Goal: Task Accomplishment & Management: Complete application form

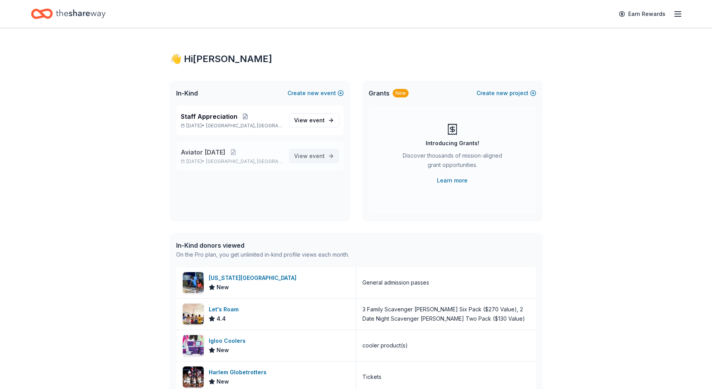
click at [304, 156] on span "View event" at bounding box center [309, 155] width 31 height 9
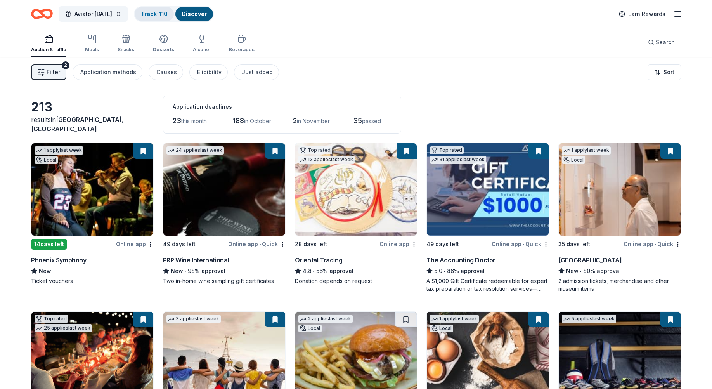
click at [161, 11] on link "Track · 110" at bounding box center [154, 13] width 27 height 7
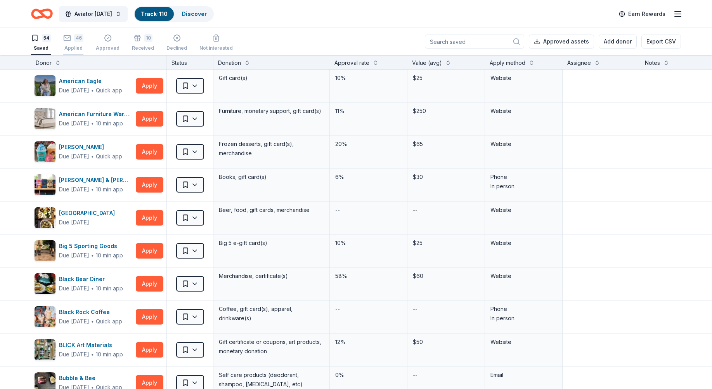
click at [69, 41] on icon "button" at bounding box center [67, 38] width 8 height 8
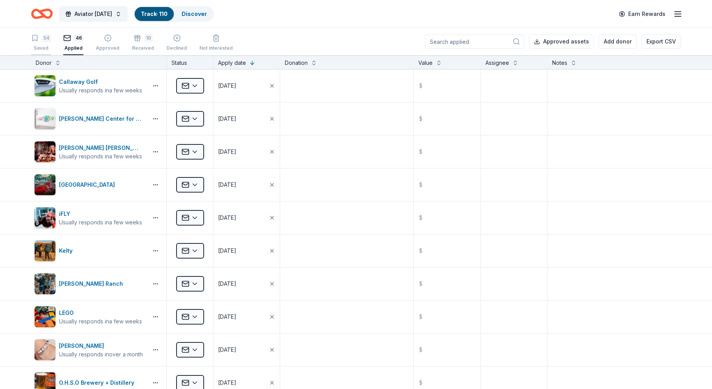
click at [50, 48] on div "Saved" at bounding box center [41, 48] width 20 height 6
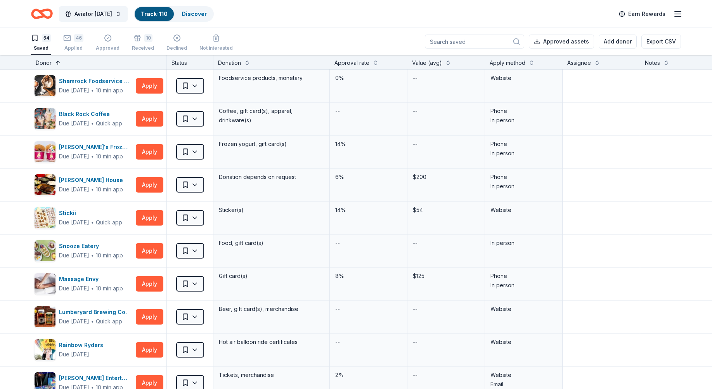
click at [59, 64] on button at bounding box center [58, 62] width 6 height 8
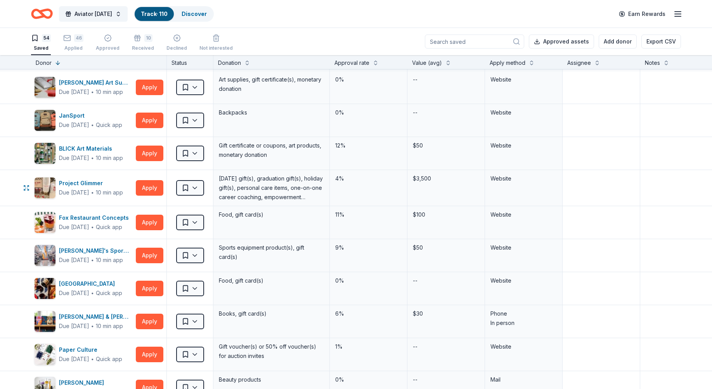
scroll to position [1281, 0]
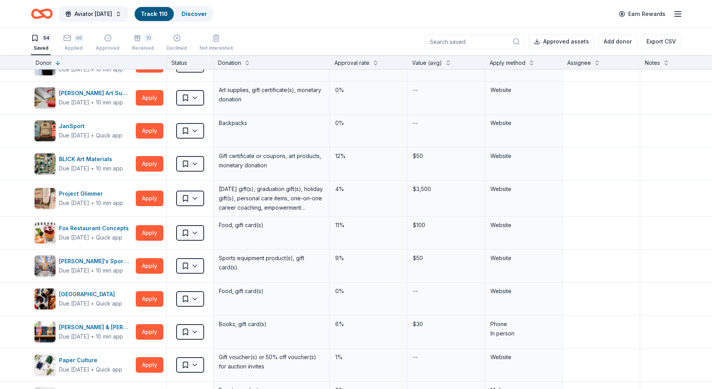
click at [467, 43] on input at bounding box center [474, 42] width 99 height 14
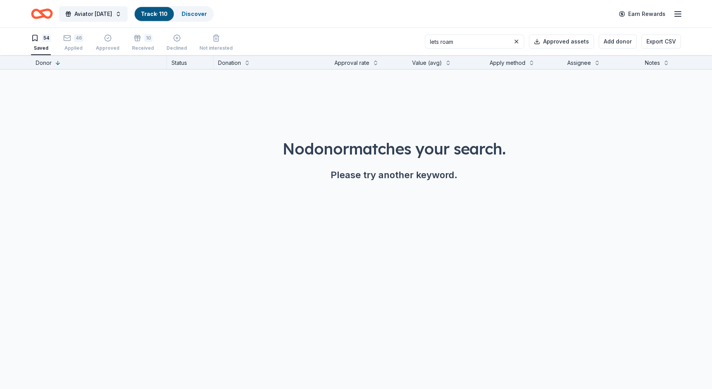
type input "lets roam"
click at [67, 44] on div "46 Applied" at bounding box center [73, 42] width 20 height 17
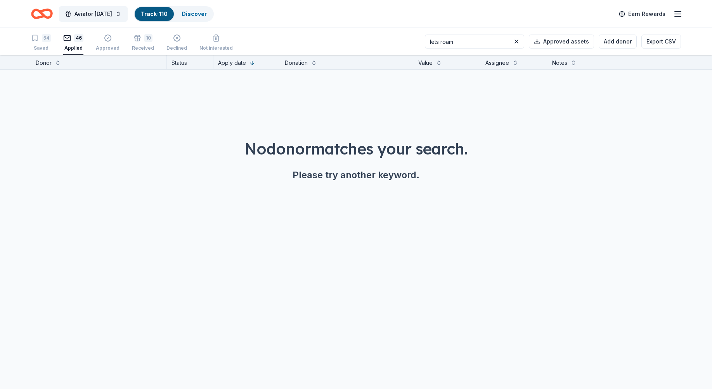
click at [473, 41] on input "lets roam" at bounding box center [474, 42] width 99 height 14
click at [142, 42] on div "10 Received" at bounding box center [143, 42] width 22 height 17
click at [141, 40] on div "10" at bounding box center [143, 38] width 22 height 8
click at [520, 42] on button at bounding box center [516, 41] width 9 height 9
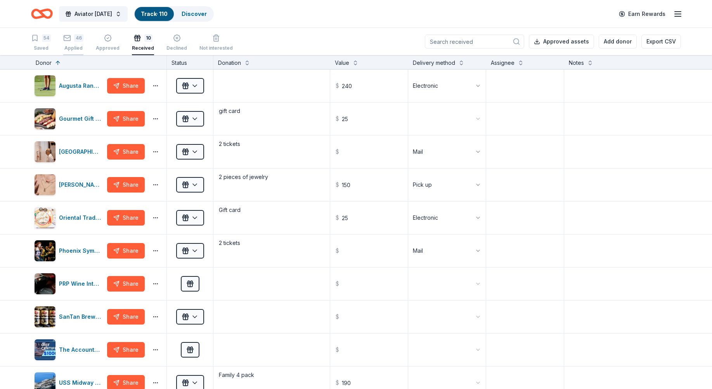
click at [74, 43] on div "46 Applied" at bounding box center [73, 42] width 20 height 17
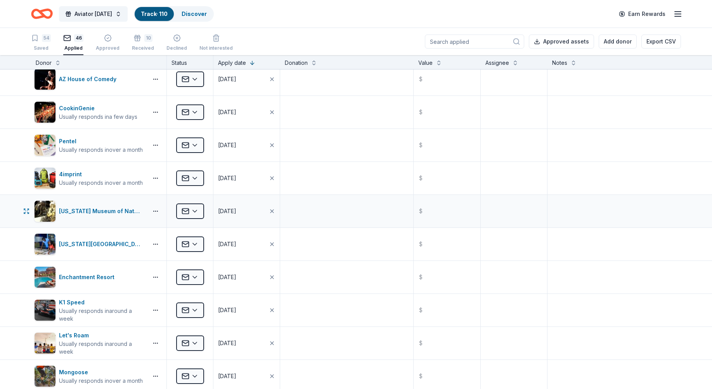
scroll to position [1203, 0]
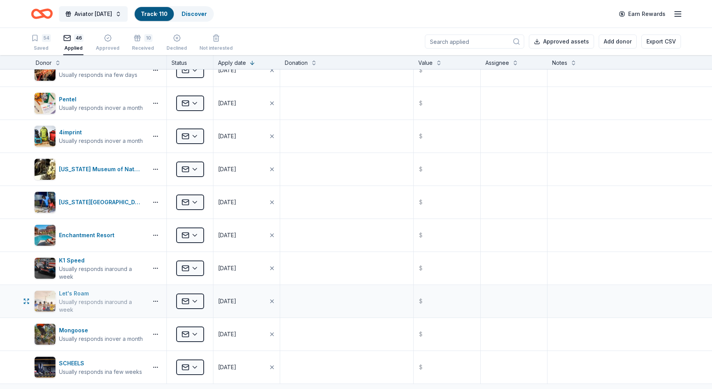
click at [84, 300] on div "Usually responds in around a week" at bounding box center [102, 306] width 86 height 16
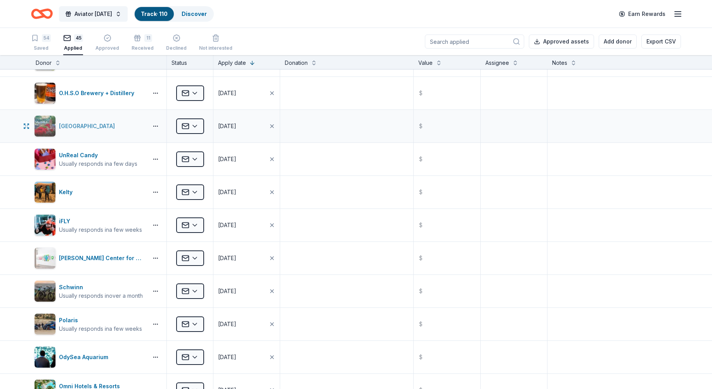
scroll to position [39, 0]
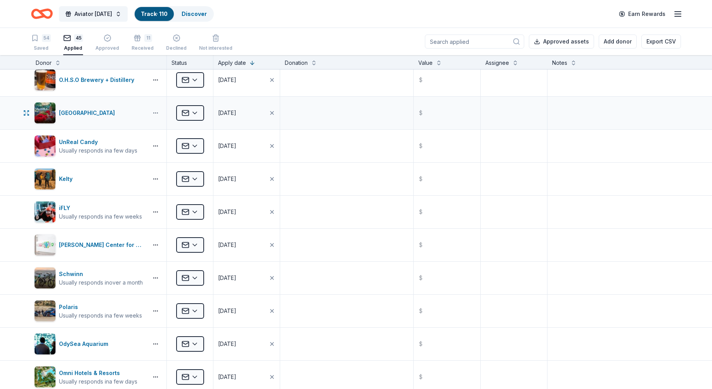
click at [158, 114] on button "button" at bounding box center [156, 113] width 16 height 6
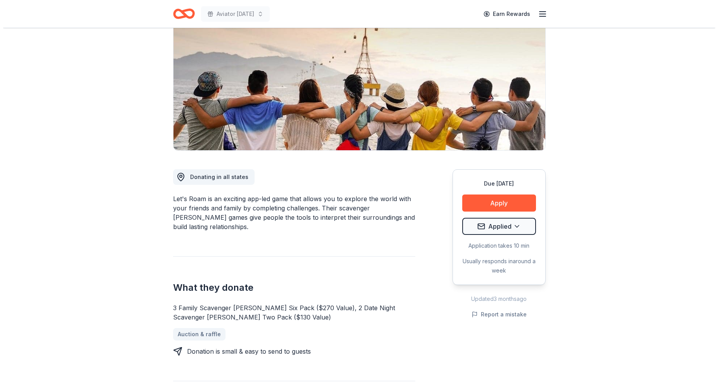
scroll to position [116, 0]
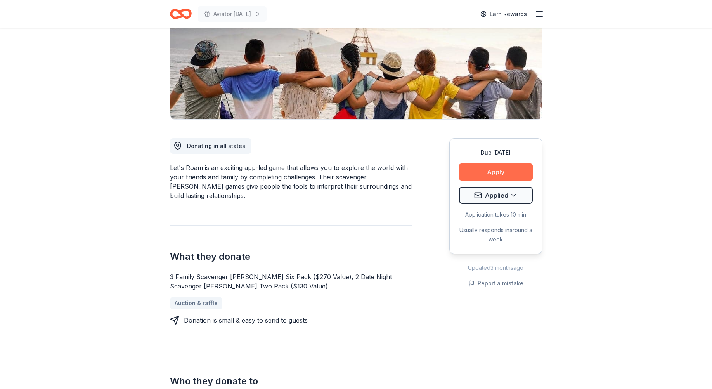
click at [490, 174] on button "Apply" at bounding box center [496, 171] width 74 height 17
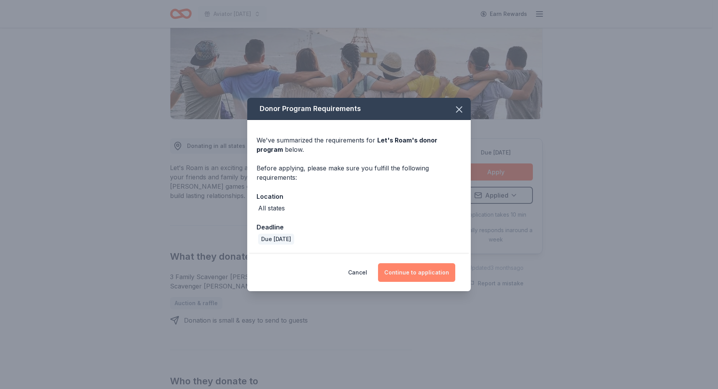
click at [419, 271] on button "Continue to application" at bounding box center [416, 272] width 77 height 19
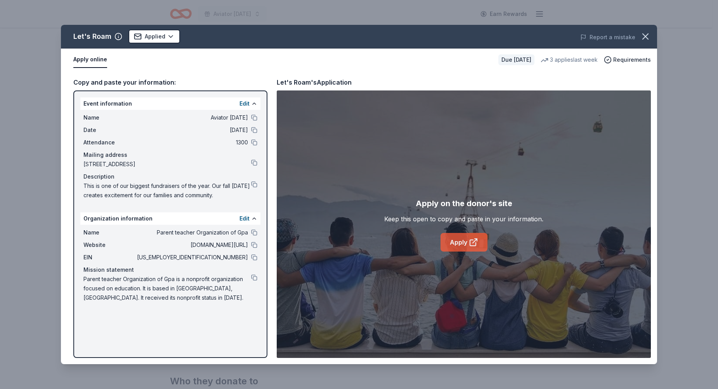
click at [448, 241] on link "Apply" at bounding box center [464, 242] width 47 height 19
click at [161, 39] on html "Aviator Carnival Earn Rewards Due in 26 days Share Let's Roam 4.4 • 32 reviews …" at bounding box center [359, 78] width 718 height 389
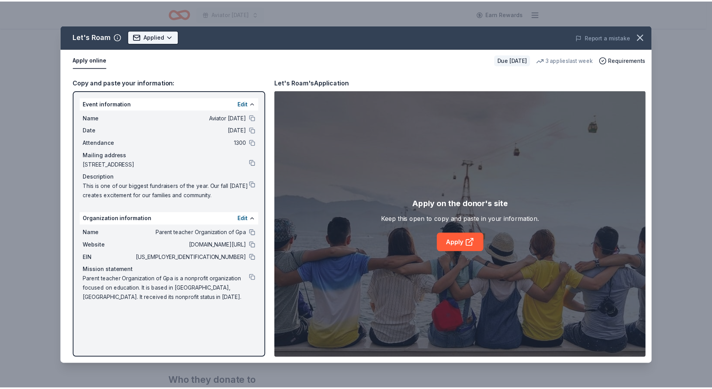
scroll to position [0, 0]
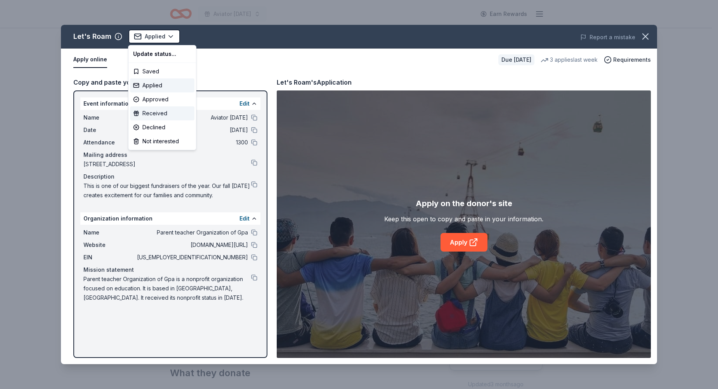
click at [158, 114] on div "Received" at bounding box center [162, 113] width 64 height 14
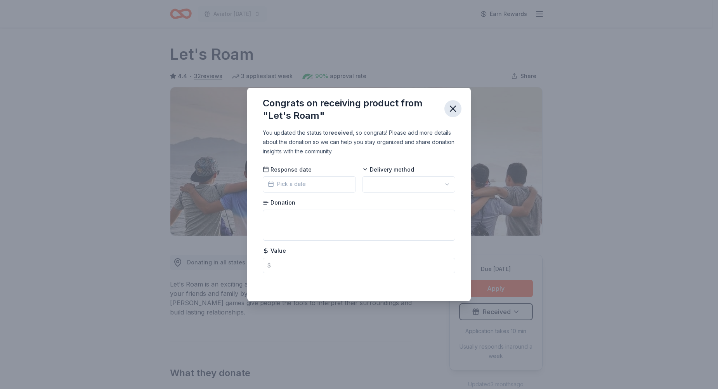
click at [457, 109] on icon "button" at bounding box center [453, 108] width 11 height 11
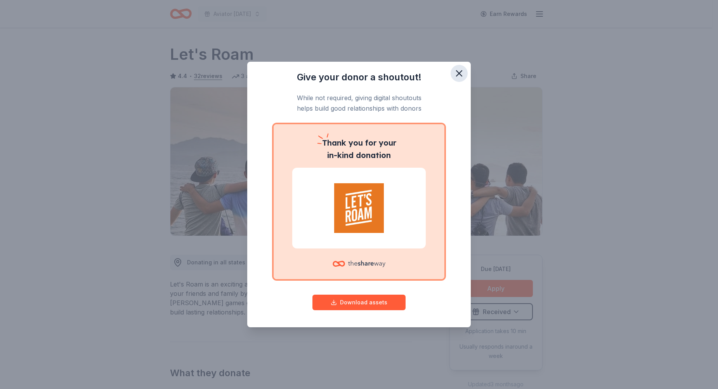
click at [459, 73] on icon "button" at bounding box center [458, 73] width 5 height 5
